Goal: Information Seeking & Learning: Learn about a topic

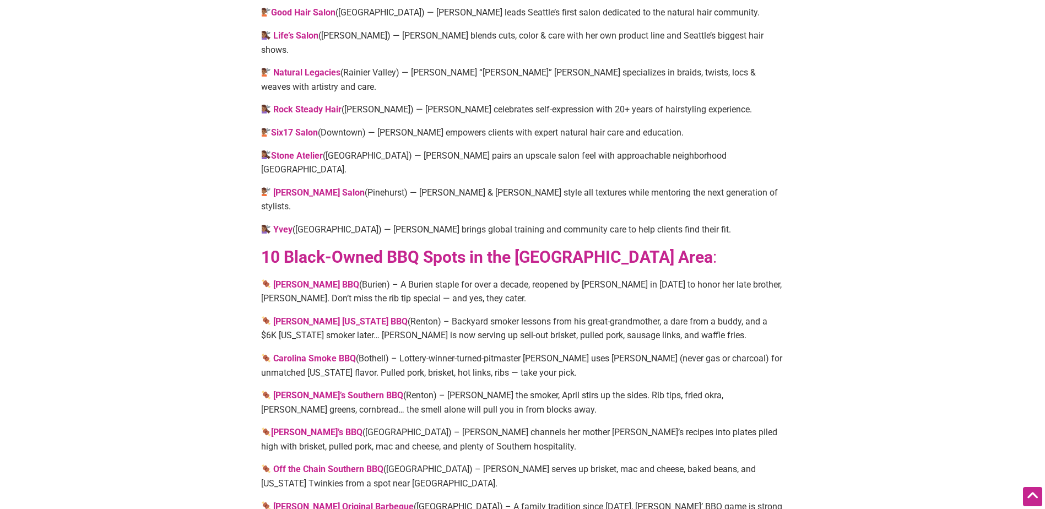
scroll to position [1543, 0]
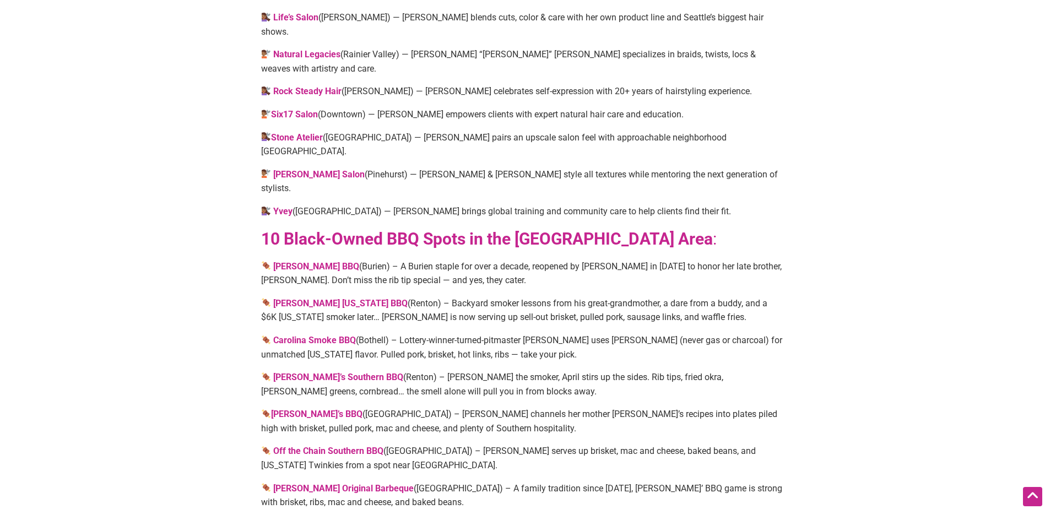
click at [558, 333] on p "Carolina Smoke BBQ (Bothell) – Lottery-winner-turned-pitmaster [PERSON_NAME] us…" at bounding box center [522, 347] width 523 height 28
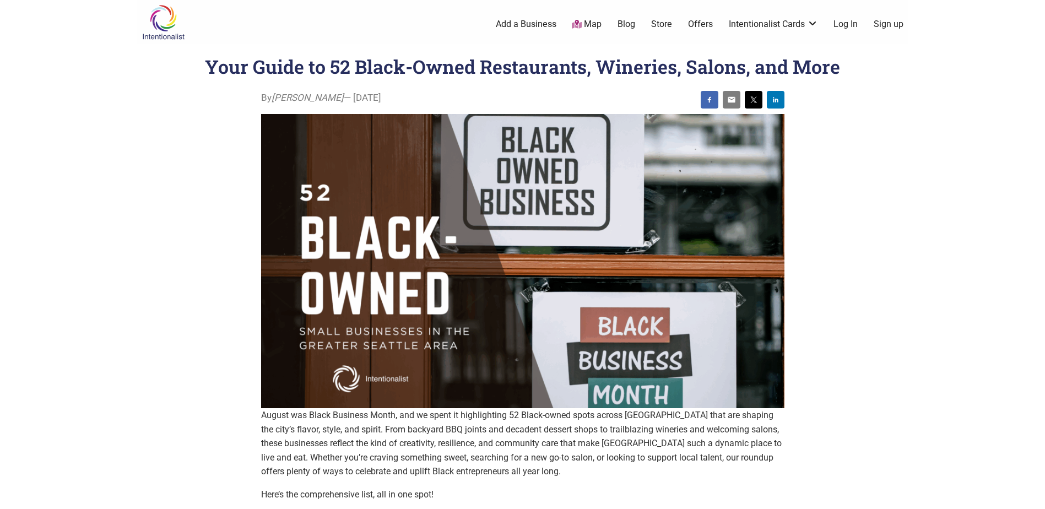
scroll to position [1497, 0]
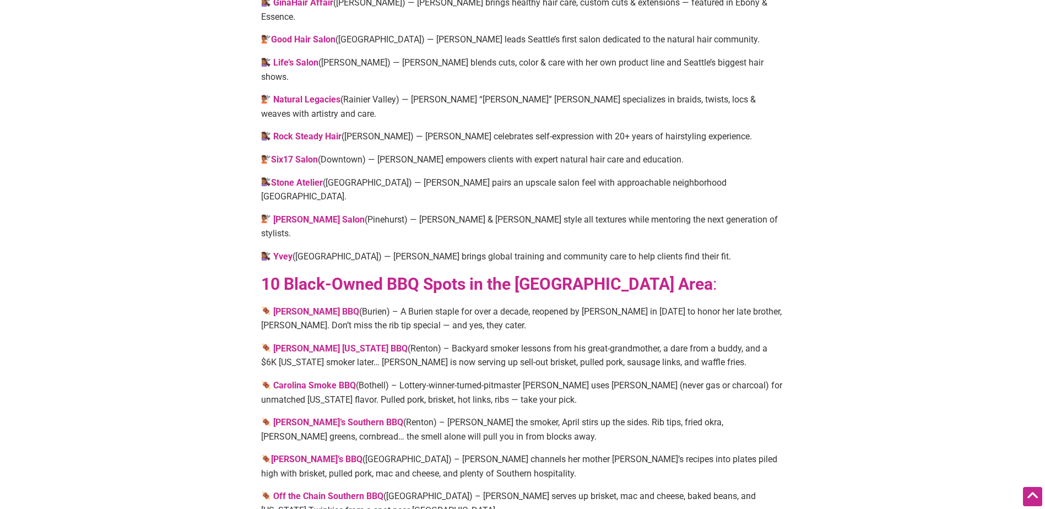
click at [328, 417] on strong "[PERSON_NAME]’s Southern BBQ" at bounding box center [338, 422] width 130 height 10
click at [320, 343] on link "[PERSON_NAME] [US_STATE] BBQ" at bounding box center [340, 348] width 134 height 10
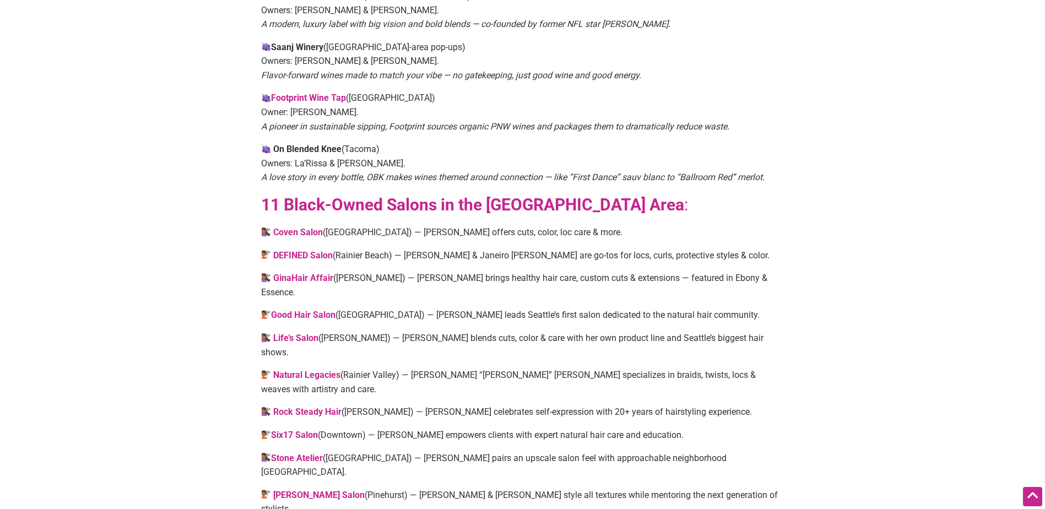
scroll to position [1112, 0]
